Goal: Navigation & Orientation: Understand site structure

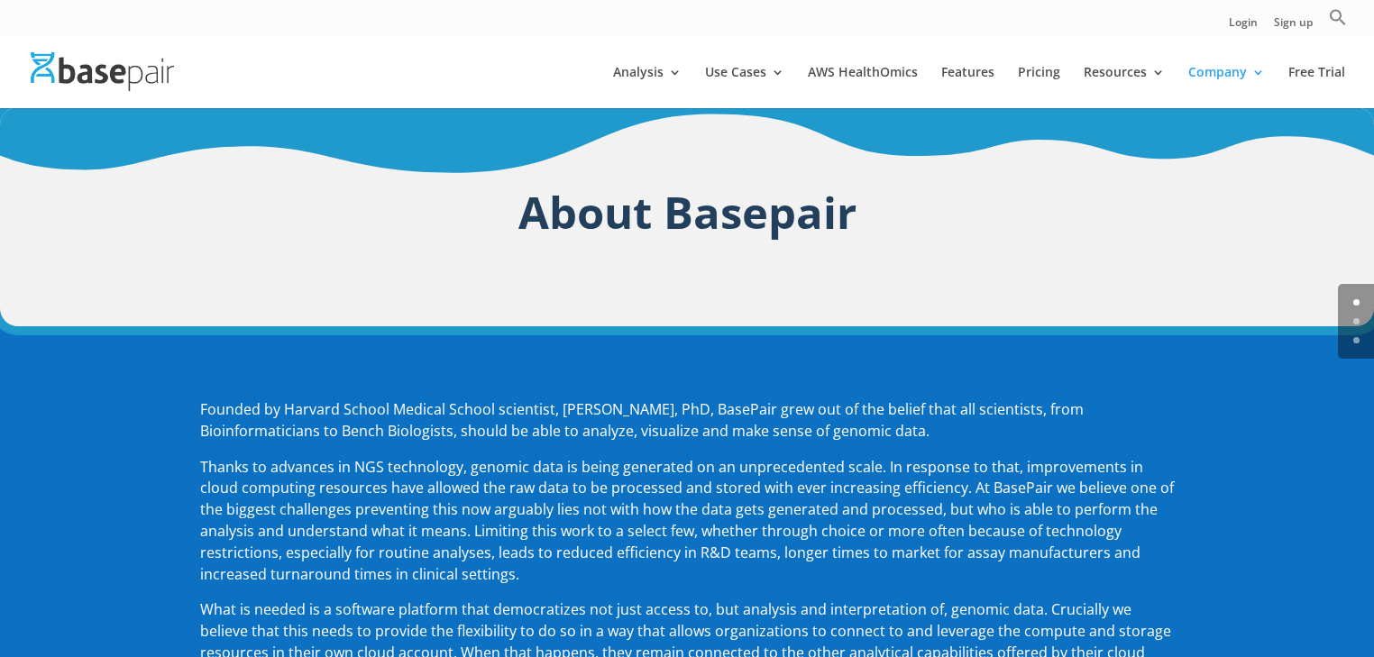
click at [362, 49] on div at bounding box center [714, 72] width 1374 height 72
